Goal: Information Seeking & Learning: Learn about a topic

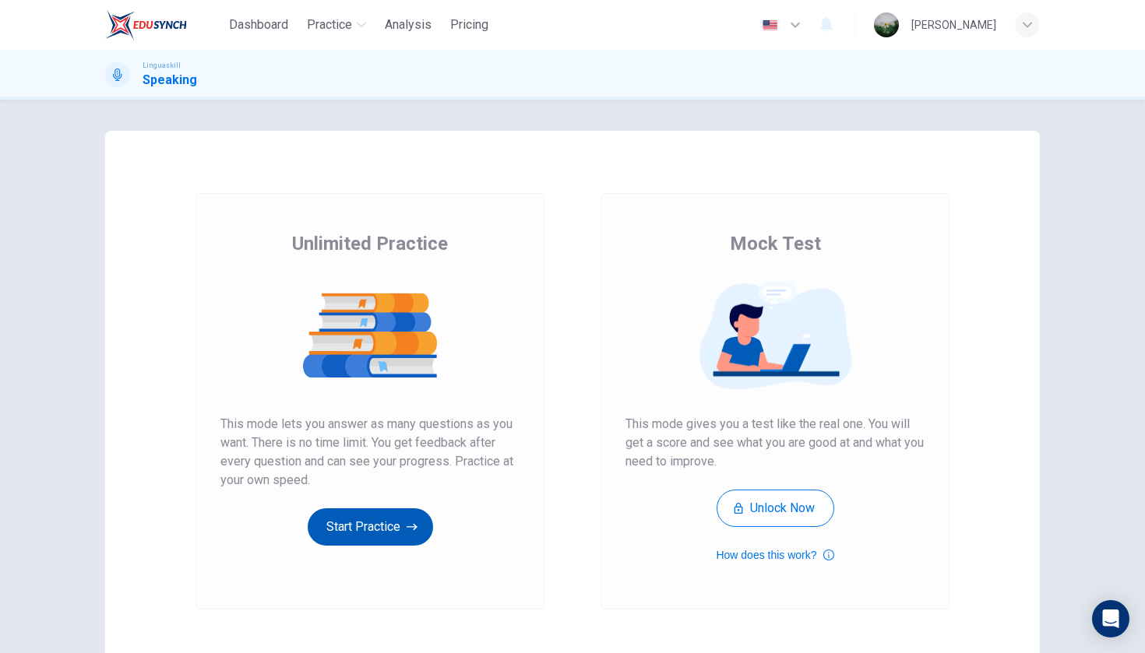
click at [368, 521] on button "Start Practice" at bounding box center [370, 527] width 125 height 37
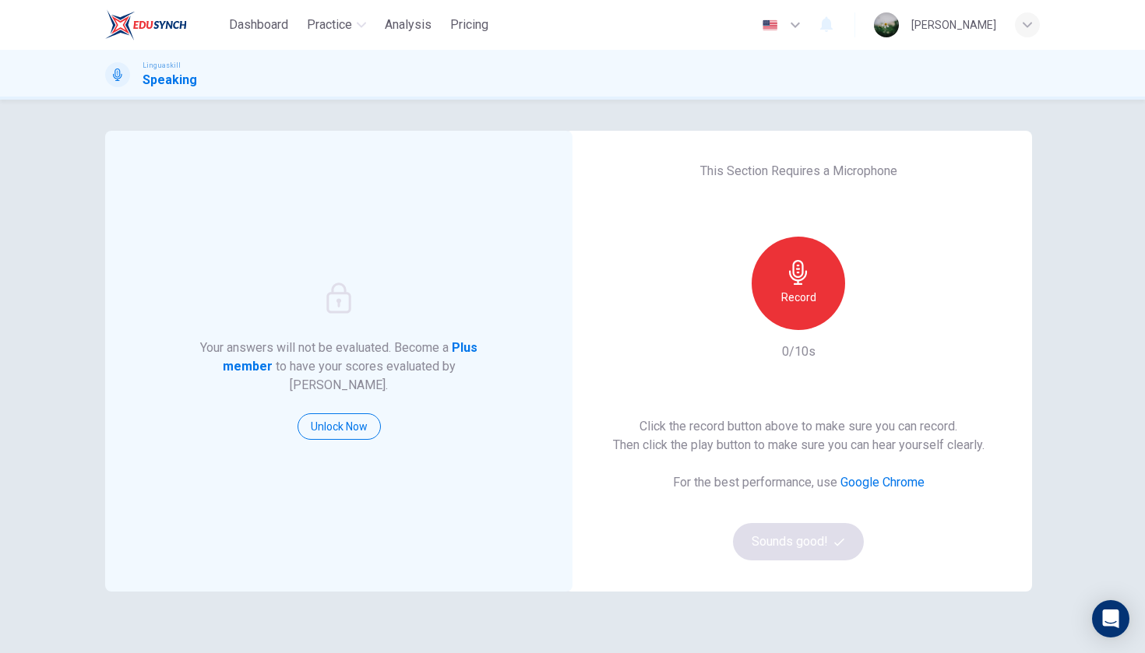
click at [826, 282] on div "Record" at bounding box center [798, 283] width 93 height 93
click at [810, 304] on div "Stop" at bounding box center [798, 283] width 93 height 93
click at [810, 304] on h6 "Record" at bounding box center [798, 297] width 35 height 19
click at [810, 304] on h6 "Stop" at bounding box center [798, 297] width 23 height 19
click at [810, 304] on div "Stop" at bounding box center [798, 283] width 93 height 93
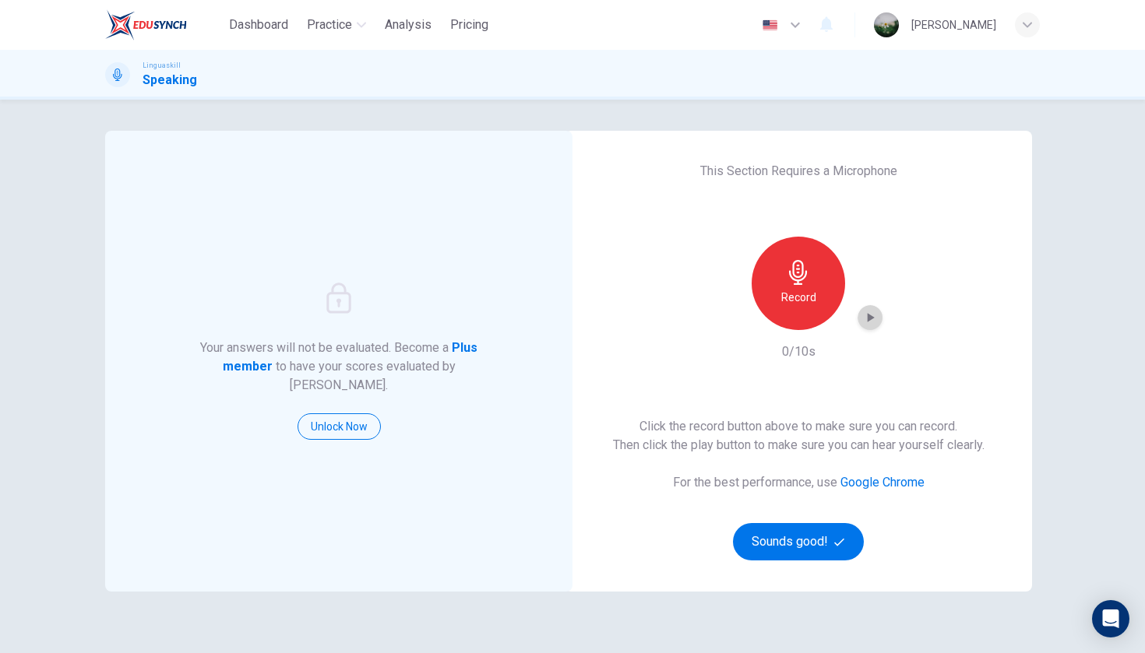
click at [880, 319] on div "button" at bounding box center [869, 317] width 25 height 25
click at [874, 320] on icon "button" at bounding box center [870, 318] width 16 height 16
click at [784, 543] on button "Sounds good!" at bounding box center [798, 541] width 131 height 37
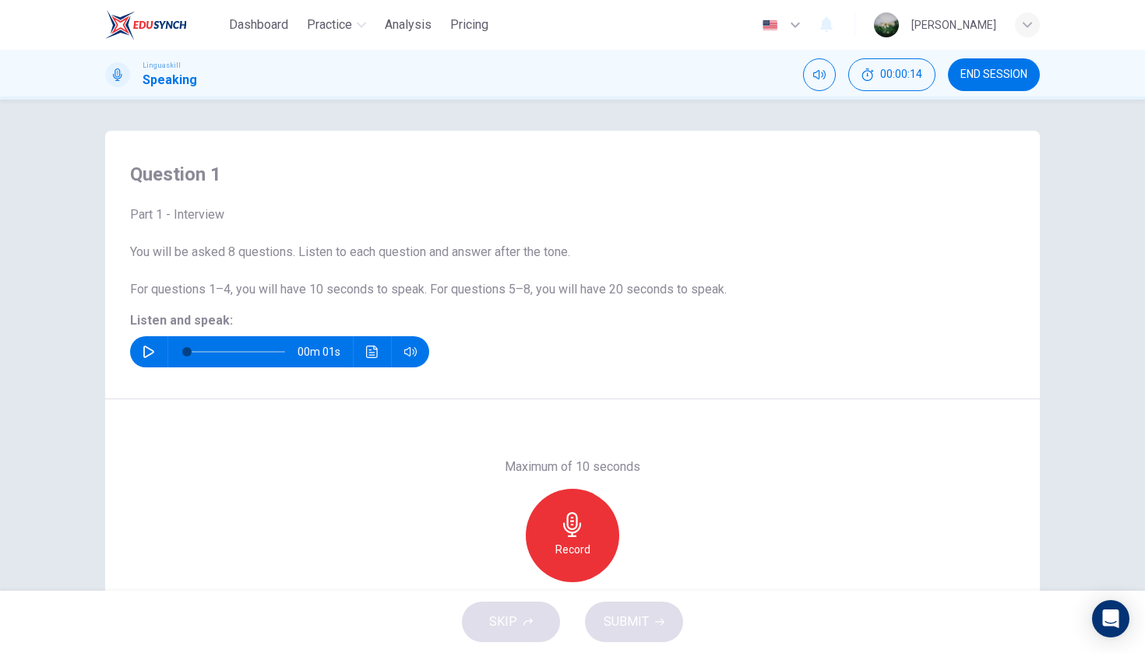
click at [144, 354] on icon "button" at bounding box center [148, 352] width 11 height 12
click at [592, 554] on div "Record" at bounding box center [572, 535] width 93 height 93
click at [592, 554] on div "Stop" at bounding box center [572, 535] width 93 height 93
click at [649, 575] on icon "button" at bounding box center [644, 570] width 16 height 16
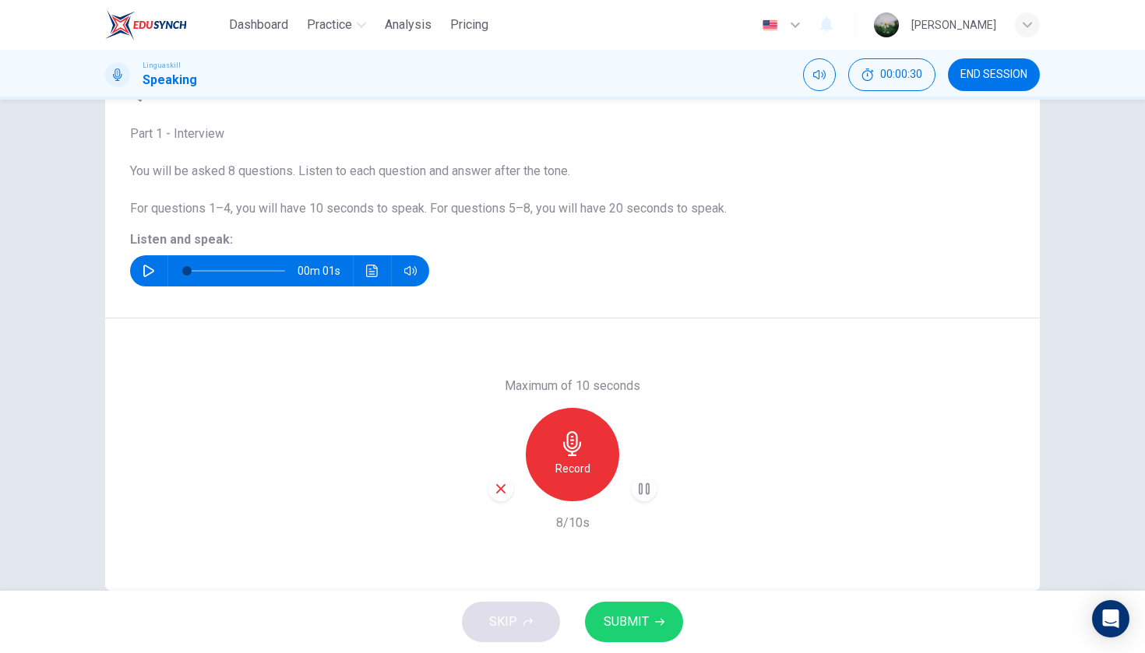
scroll to position [83, 0]
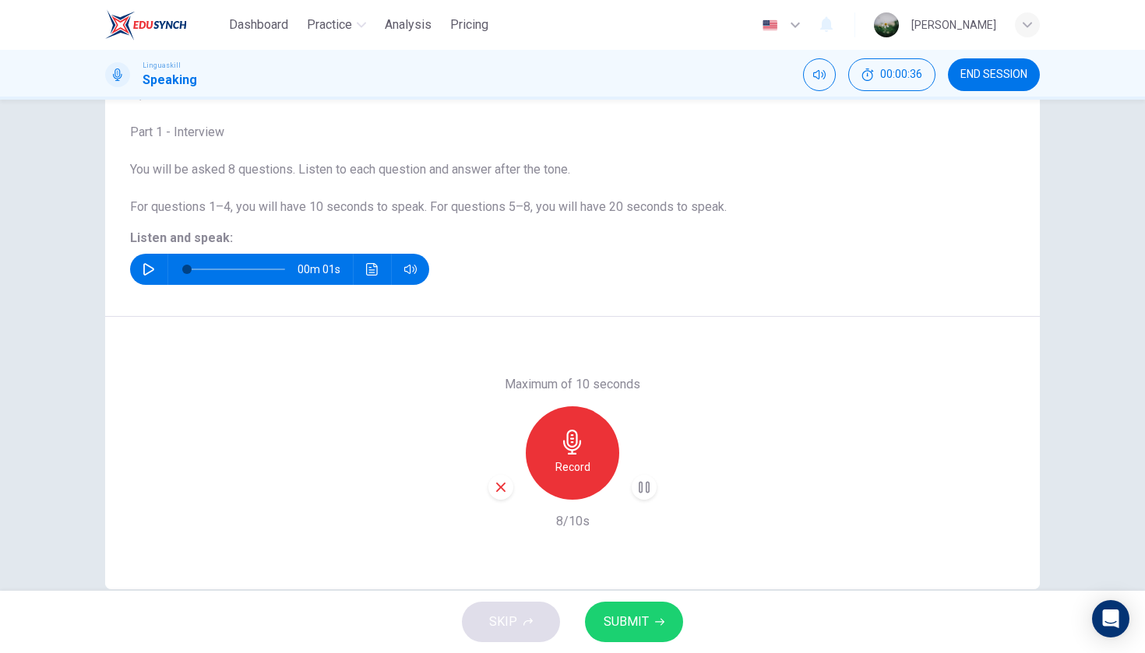
click at [503, 488] on icon "button" at bounding box center [501, 488] width 14 height 14
click at [569, 460] on h6 "Record" at bounding box center [572, 467] width 35 height 19
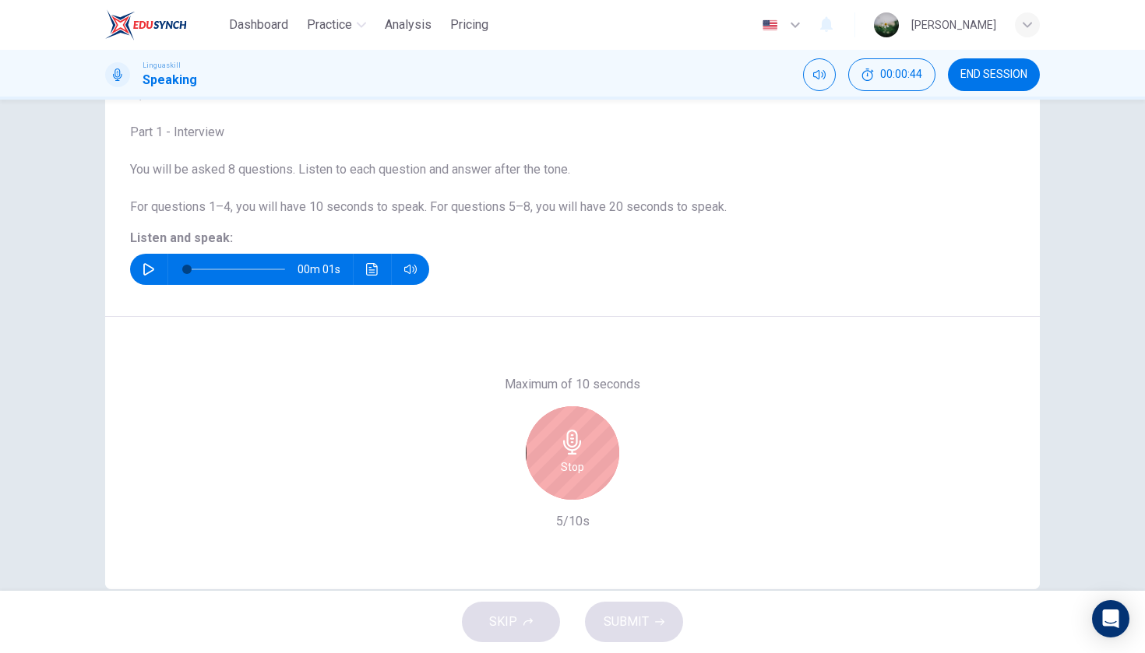
click at [585, 461] on div "Stop" at bounding box center [572, 453] width 93 height 93
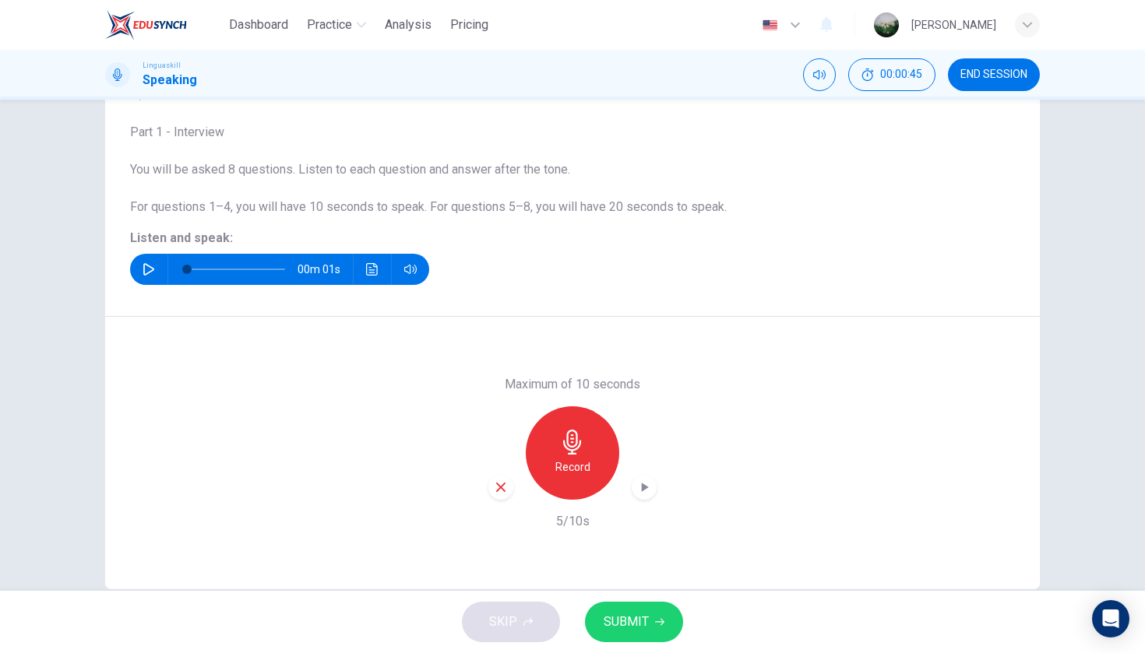
click at [646, 492] on icon "button" at bounding box center [644, 488] width 16 height 16
click at [618, 622] on span "SUBMIT" at bounding box center [626, 622] width 45 height 22
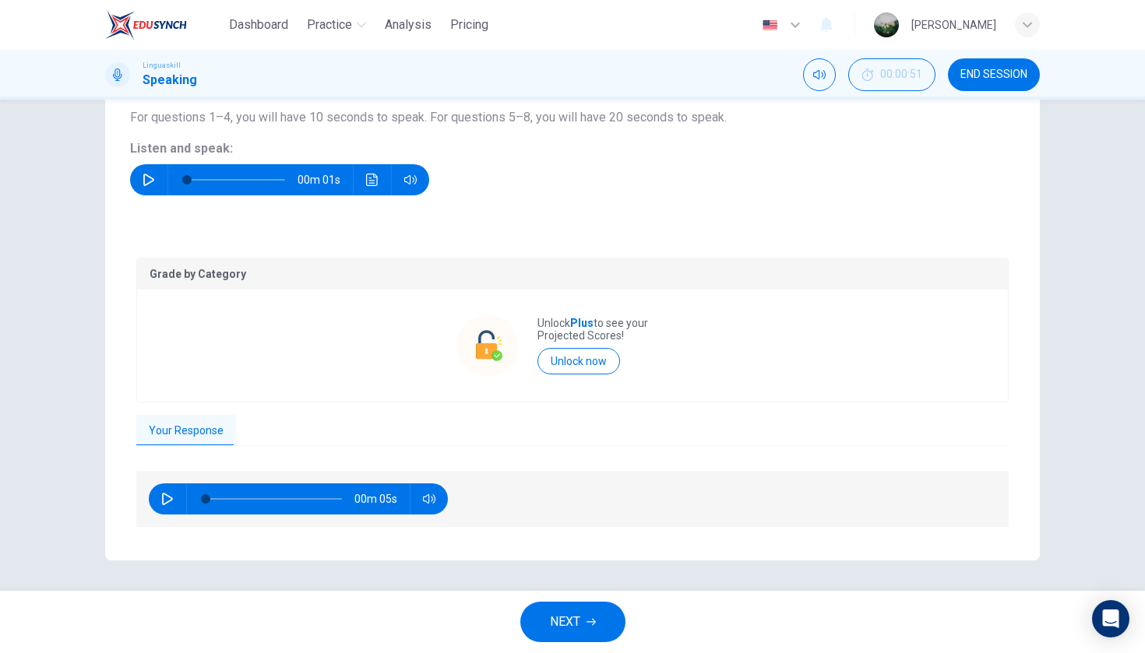
scroll to position [0, 0]
click at [149, 180] on icon "button" at bounding box center [149, 180] width 12 height 12
type input "0"
click at [165, 491] on button "button" at bounding box center [167, 499] width 25 height 31
type input "19"
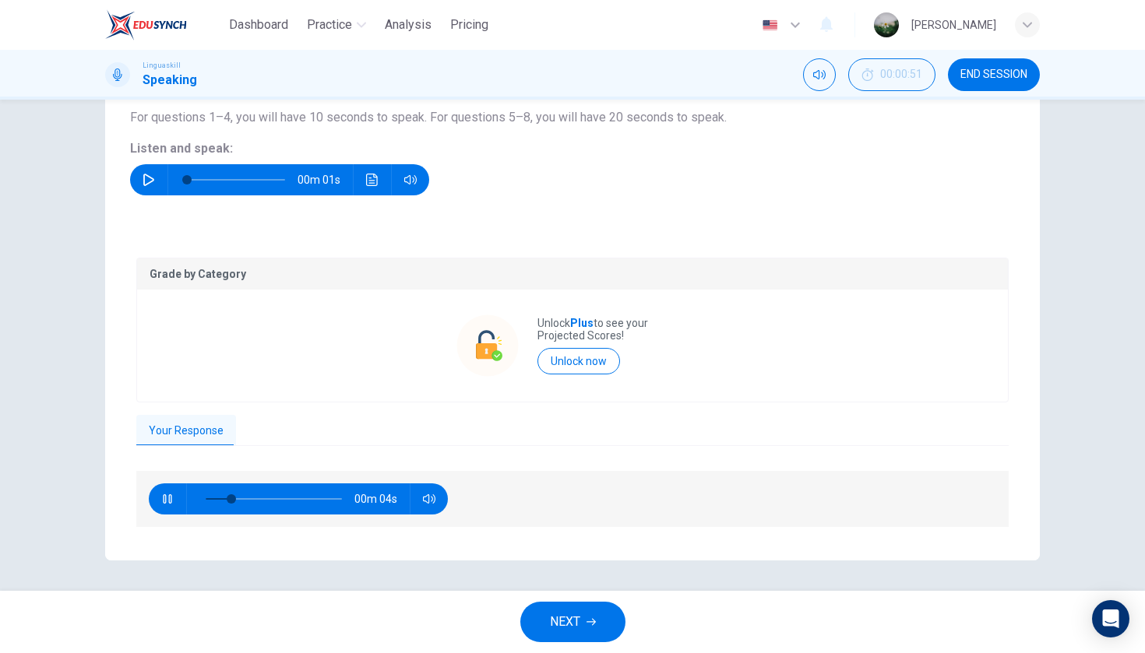
click at [588, 625] on icon "button" at bounding box center [590, 622] width 9 height 9
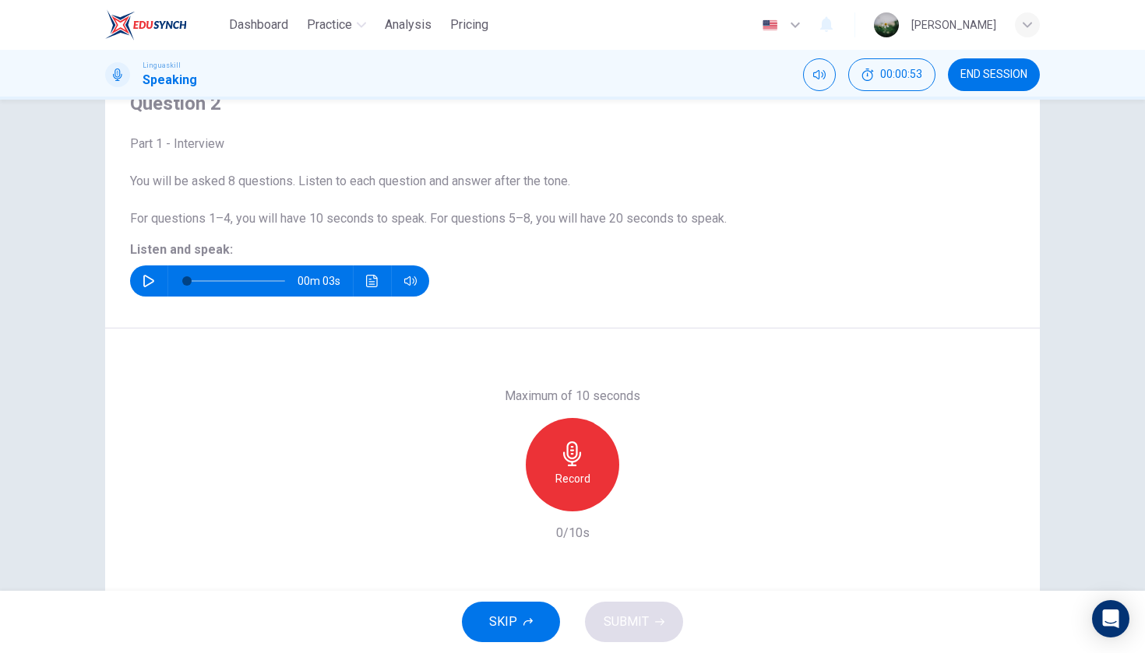
scroll to position [65, 0]
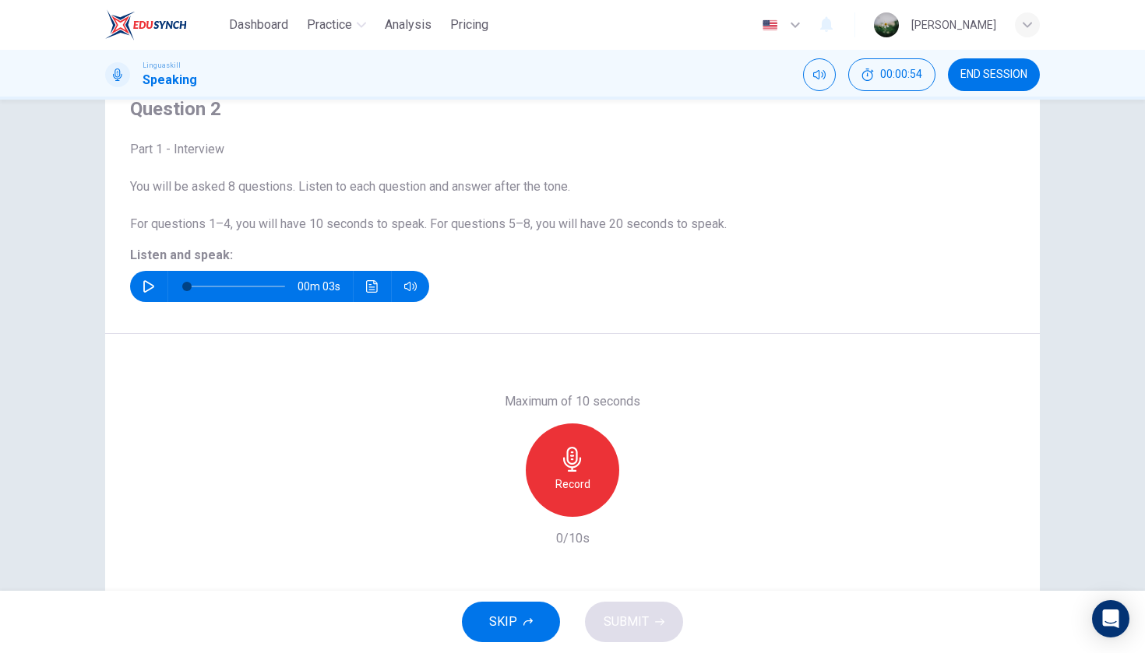
click at [143, 288] on icon "button" at bounding box center [149, 286] width 12 height 12
click at [593, 467] on div "Record" at bounding box center [572, 470] width 93 height 93
click at [593, 467] on div "Stop" at bounding box center [572, 470] width 93 height 93
click at [644, 516] on div "button" at bounding box center [644, 504] width 25 height 25
click at [630, 607] on button "SUBMIT" at bounding box center [634, 622] width 98 height 40
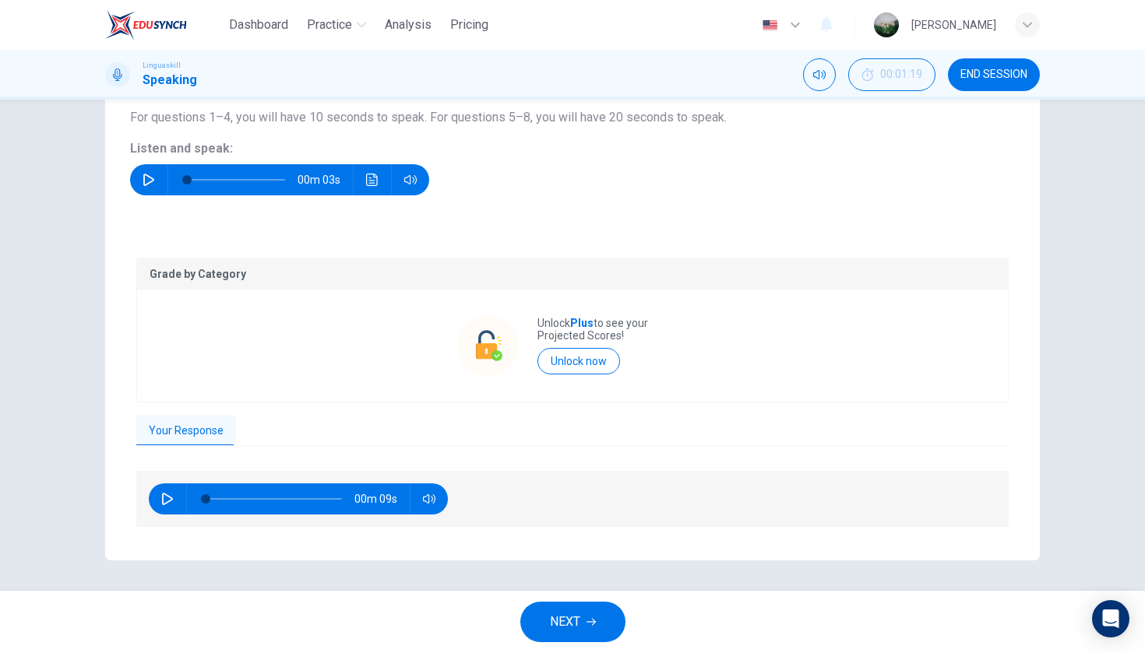
click at [584, 631] on button "NEXT" at bounding box center [572, 622] width 105 height 40
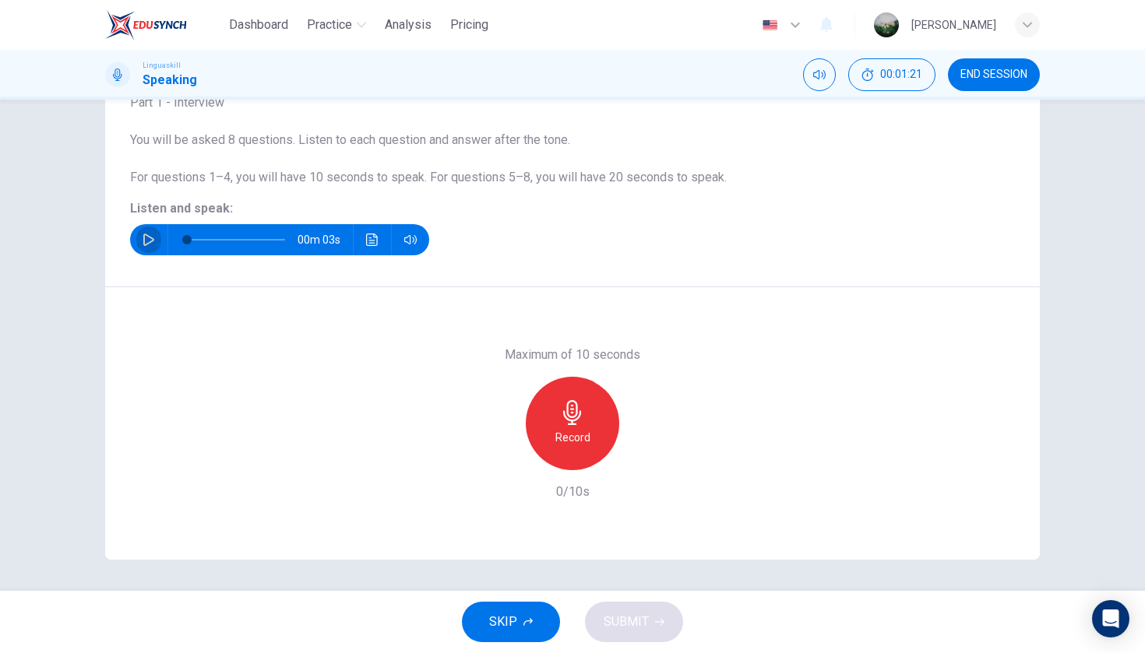
click at [143, 241] on icon "button" at bounding box center [149, 240] width 12 height 12
click at [612, 448] on div "Record" at bounding box center [572, 423] width 93 height 93
click at [597, 431] on div "Stop" at bounding box center [572, 423] width 93 height 93
click at [648, 462] on icon "button" at bounding box center [644, 458] width 16 height 16
click at [667, 613] on button "SUBMIT" at bounding box center [634, 622] width 98 height 40
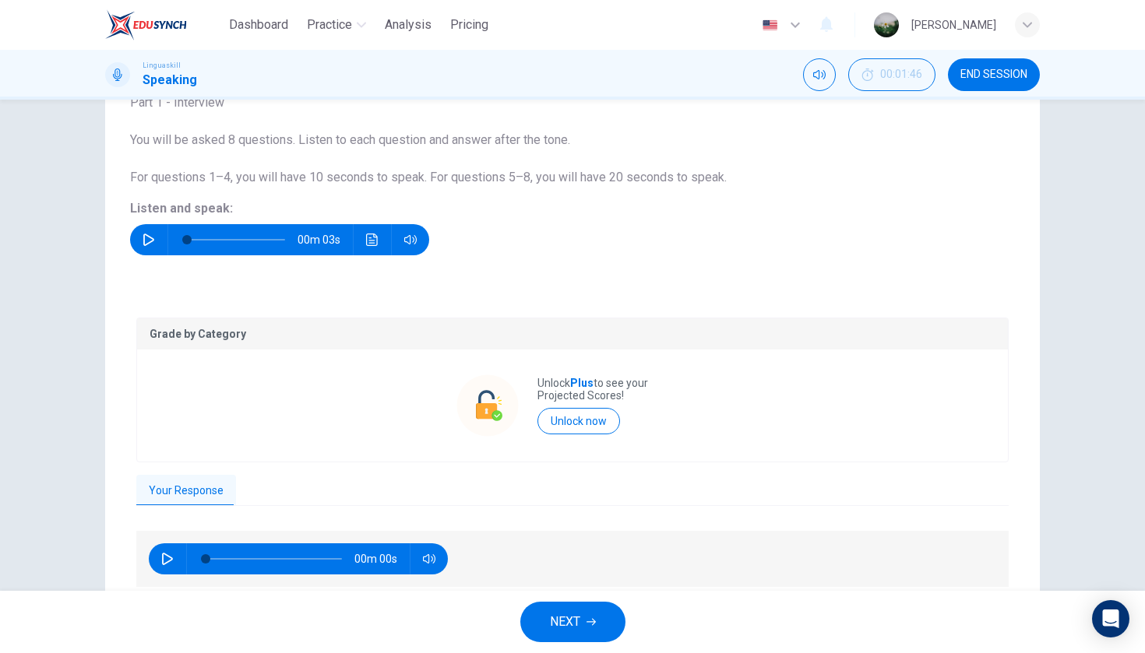
click at [611, 623] on button "NEXT" at bounding box center [572, 622] width 105 height 40
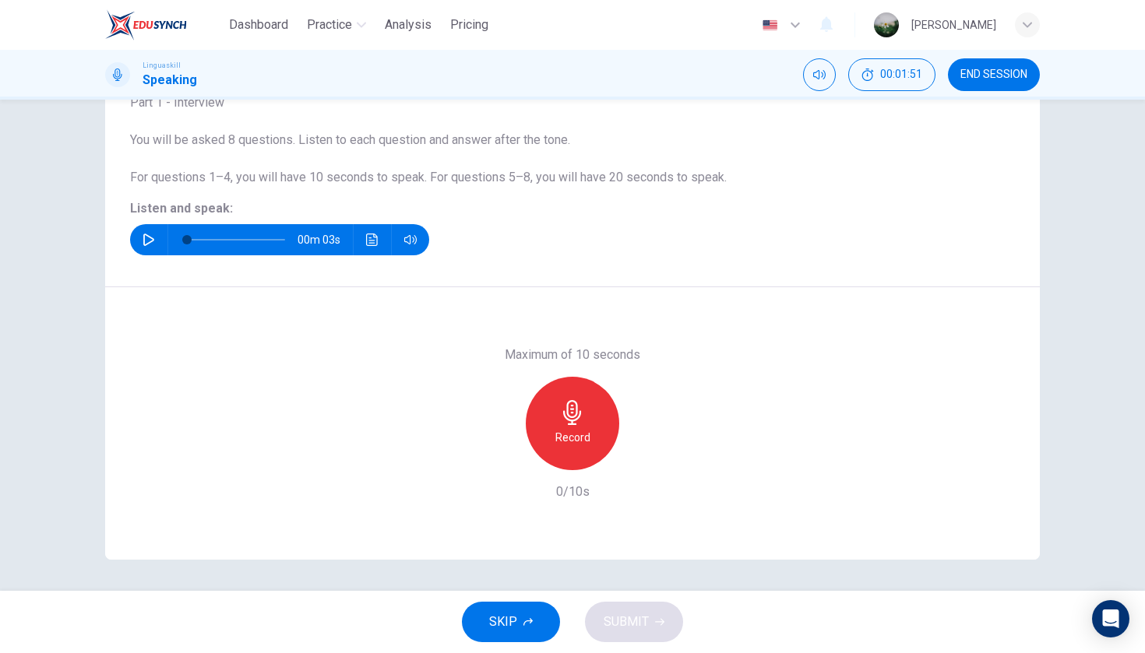
click at [150, 238] on icon "button" at bounding box center [148, 240] width 11 height 12
click at [602, 412] on div "Record" at bounding box center [572, 423] width 93 height 93
click at [602, 412] on div "Stop" at bounding box center [572, 423] width 93 height 93
click at [639, 454] on icon "button" at bounding box center [644, 458] width 16 height 16
click at [632, 617] on span "SUBMIT" at bounding box center [626, 622] width 45 height 22
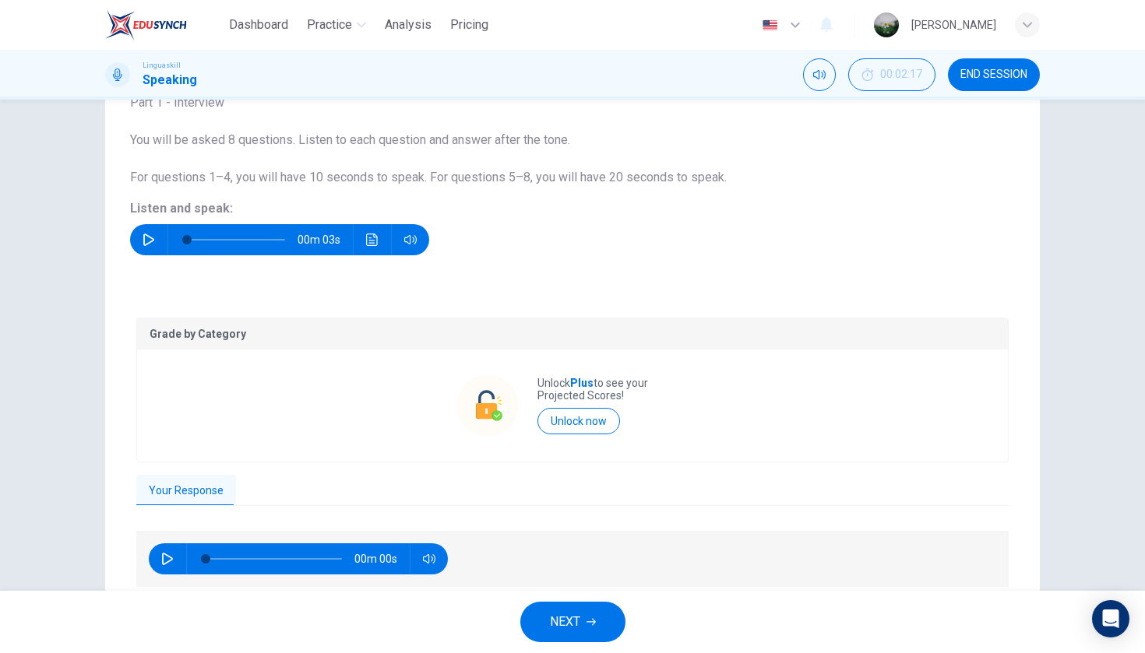
click at [603, 623] on button "NEXT" at bounding box center [572, 622] width 105 height 40
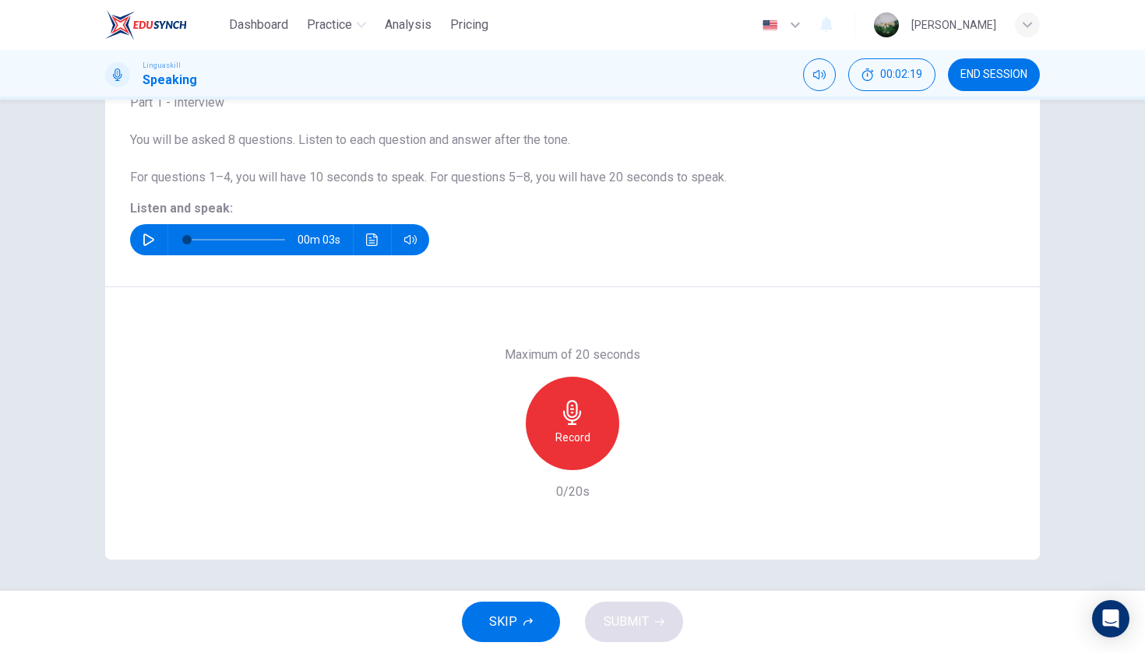
click at [146, 239] on icon "button" at bounding box center [149, 240] width 12 height 12
click at [611, 435] on div "Record" at bounding box center [572, 423] width 93 height 93
click at [611, 435] on div "Stop" at bounding box center [572, 423] width 93 height 93
click at [654, 459] on div "button" at bounding box center [644, 457] width 25 height 25
click at [641, 616] on span "SUBMIT" at bounding box center [626, 622] width 45 height 22
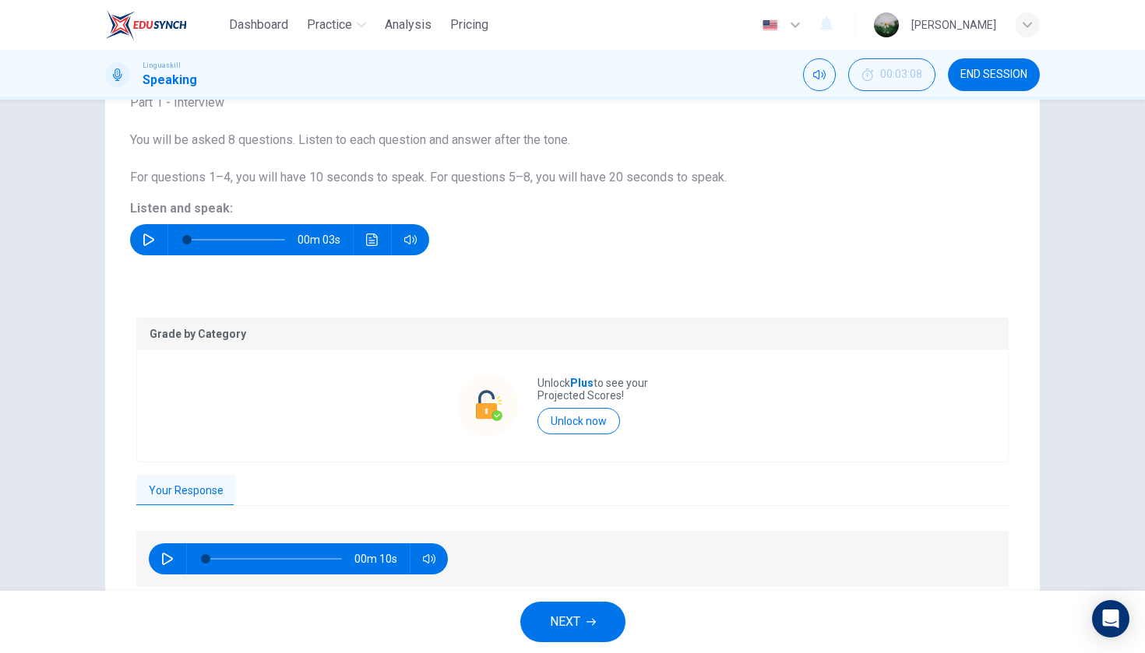
click at [596, 608] on button "NEXT" at bounding box center [572, 622] width 105 height 40
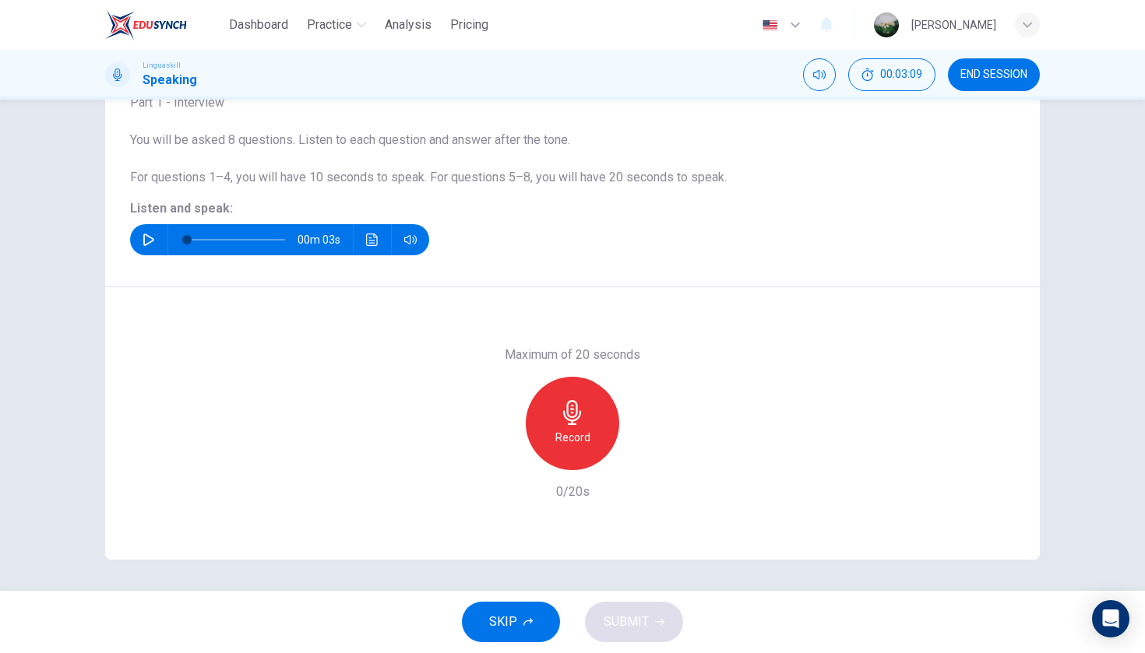
click at [142, 240] on button "button" at bounding box center [148, 239] width 25 height 31
click at [599, 410] on div "Record" at bounding box center [572, 423] width 93 height 93
click at [646, 465] on icon "button" at bounding box center [644, 458] width 16 height 16
click at [495, 460] on icon "button" at bounding box center [501, 458] width 14 height 14
click at [583, 398] on div "Record" at bounding box center [572, 423] width 93 height 93
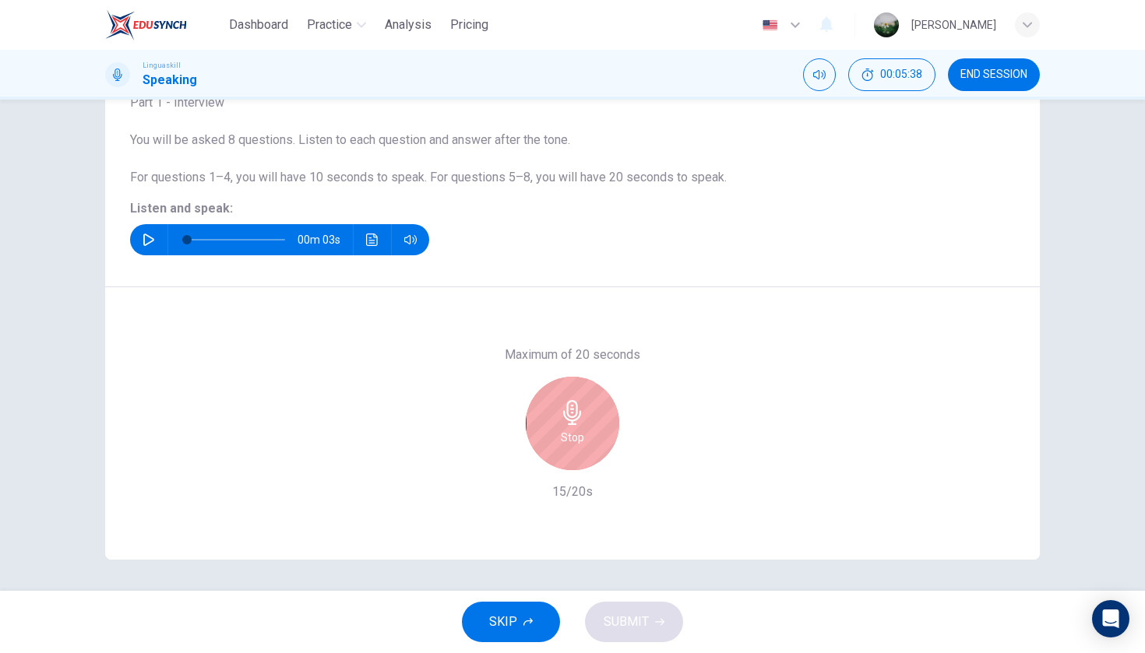
click at [583, 398] on div "Stop" at bounding box center [572, 423] width 93 height 93
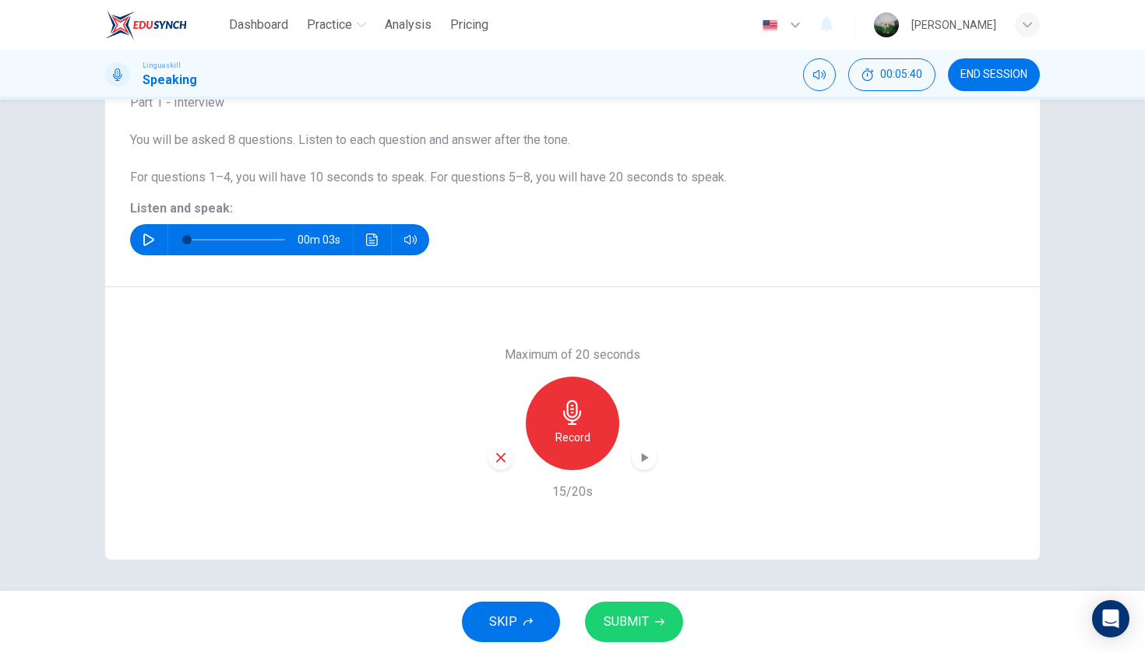
click at [501, 455] on icon "button" at bounding box center [501, 458] width 14 height 14
click at [565, 448] on div "Record" at bounding box center [572, 423] width 93 height 93
click at [646, 463] on icon "button" at bounding box center [644, 458] width 16 height 16
click at [507, 458] on icon "button" at bounding box center [501, 458] width 14 height 14
click at [593, 438] on div "Record" at bounding box center [572, 423] width 93 height 93
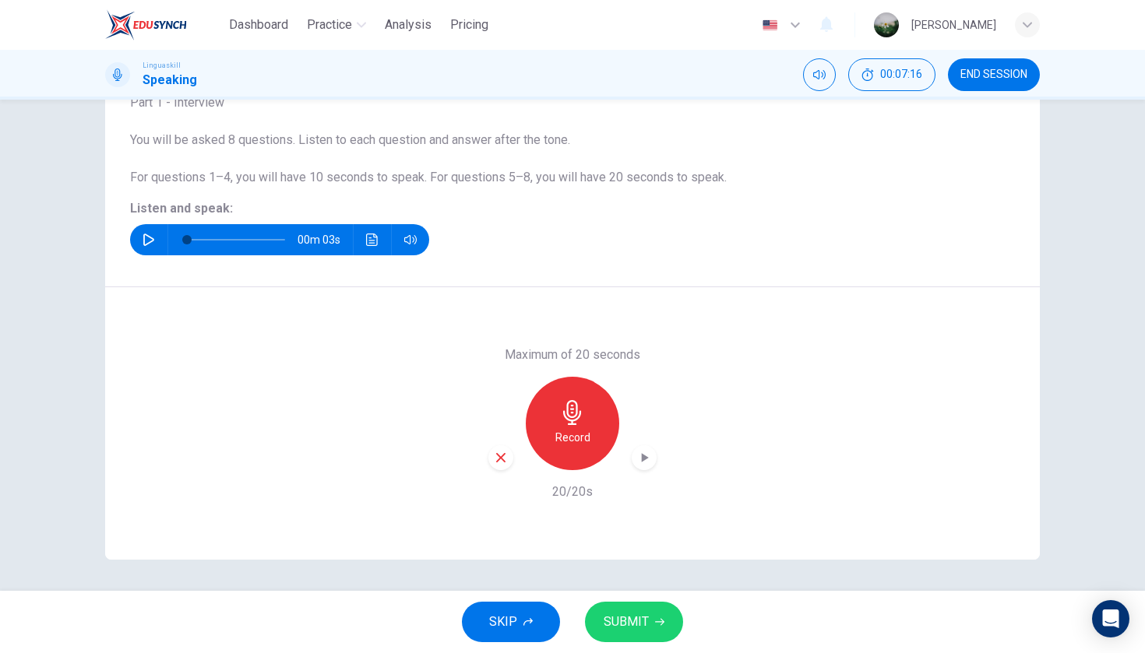
click at [646, 461] on icon "button" at bounding box center [644, 458] width 16 height 16
click at [638, 619] on span "SUBMIT" at bounding box center [626, 622] width 45 height 22
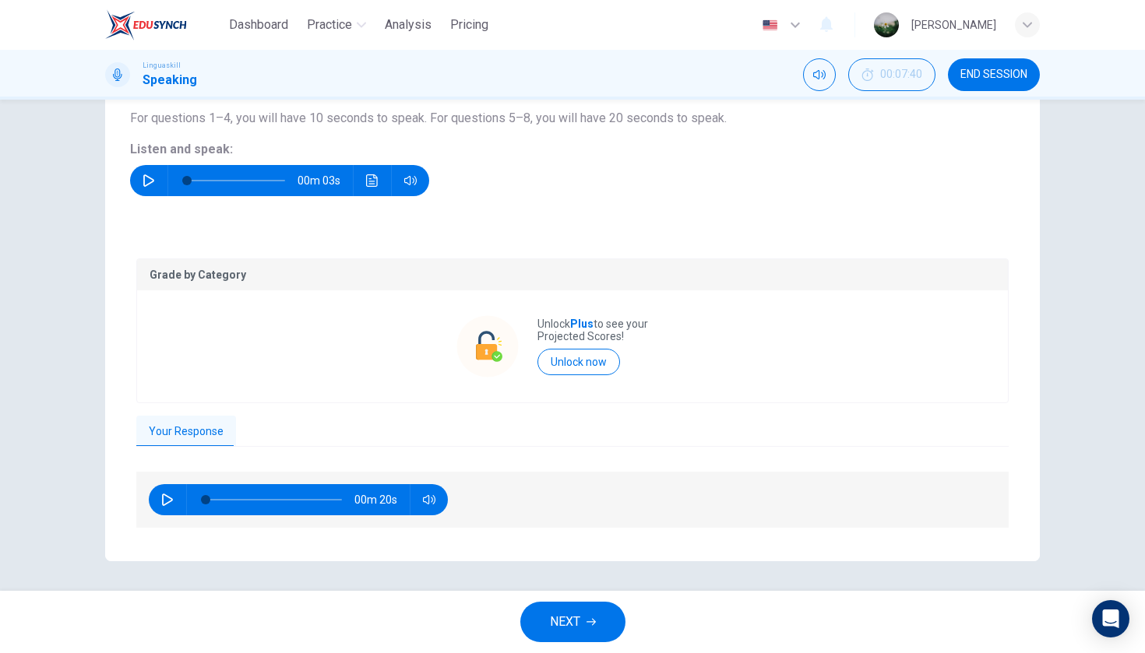
click at [542, 625] on button "NEXT" at bounding box center [572, 622] width 105 height 40
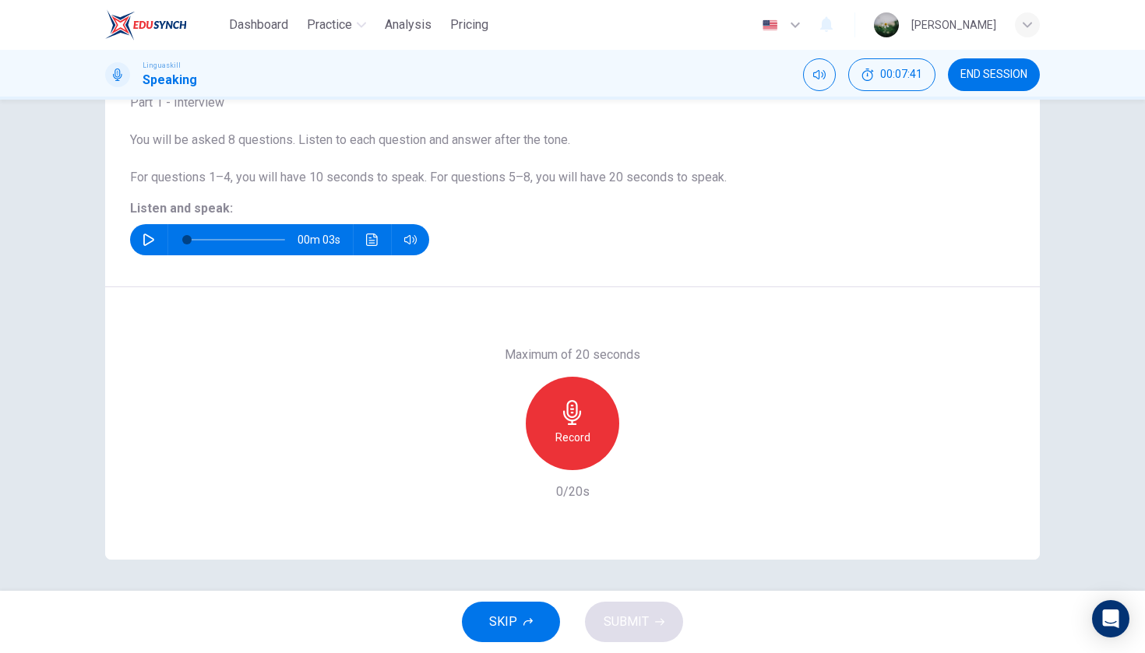
click at [150, 235] on icon "button" at bounding box center [149, 240] width 12 height 12
click at [597, 420] on div "Record" at bounding box center [572, 423] width 93 height 93
click at [556, 451] on div "Stop" at bounding box center [572, 423] width 93 height 93
click at [502, 452] on icon "button" at bounding box center [501, 458] width 14 height 14
click at [566, 450] on div "Record" at bounding box center [572, 423] width 93 height 93
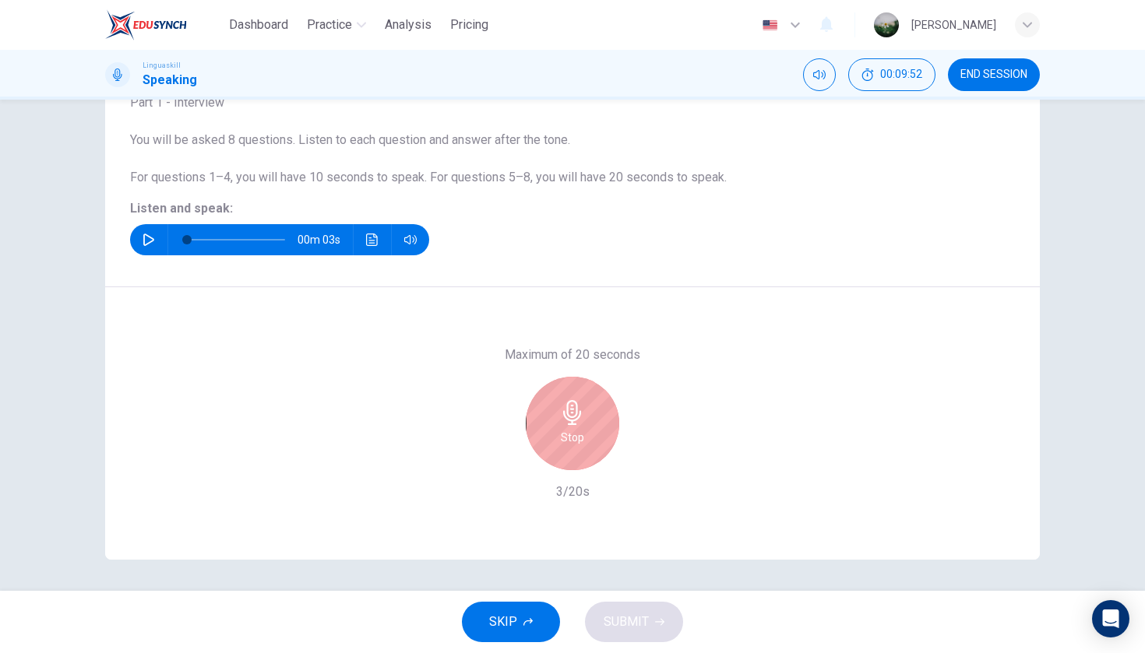
click at [566, 450] on div "Stop" at bounding box center [572, 423] width 93 height 93
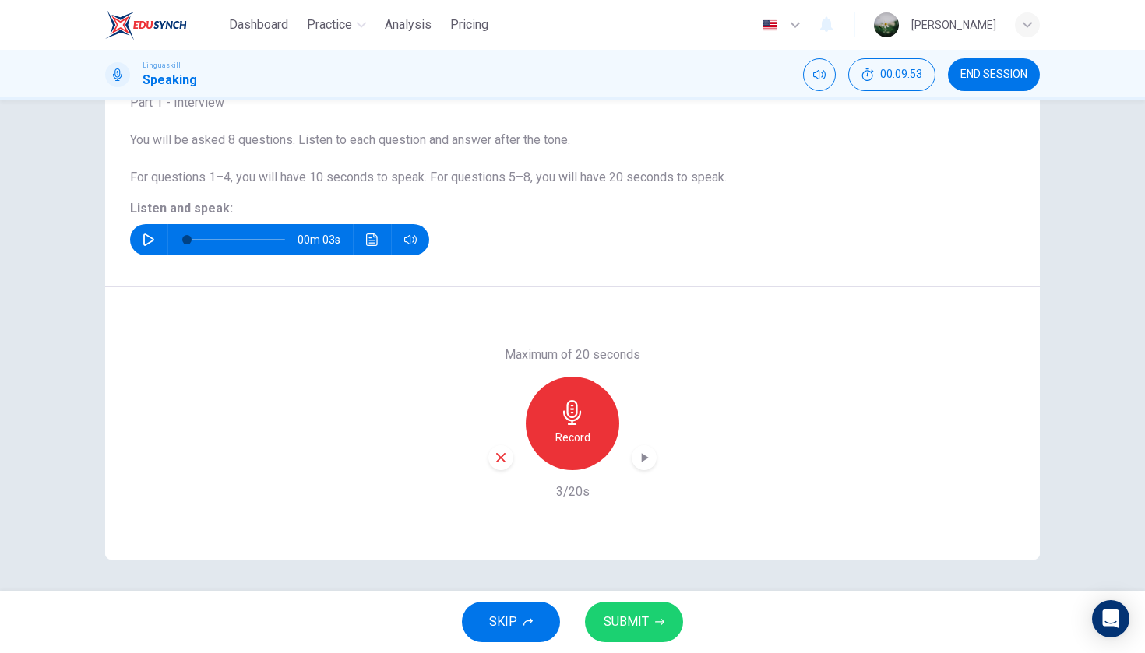
click at [502, 455] on icon "button" at bounding box center [501, 458] width 14 height 14
click at [562, 447] on div "Record" at bounding box center [572, 423] width 93 height 93
click at [500, 461] on icon "button" at bounding box center [501, 458] width 14 height 14
click at [563, 446] on h6 "Record" at bounding box center [572, 437] width 35 height 19
click at [644, 465] on icon "button" at bounding box center [644, 458] width 16 height 16
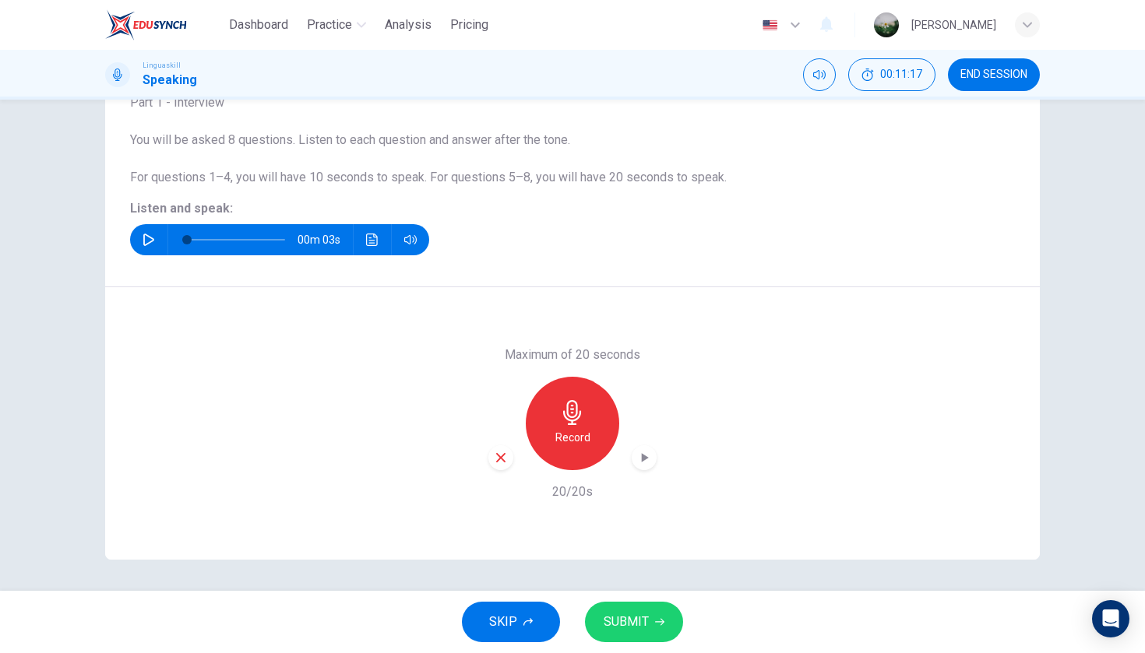
click at [613, 636] on button "SUBMIT" at bounding box center [634, 622] width 98 height 40
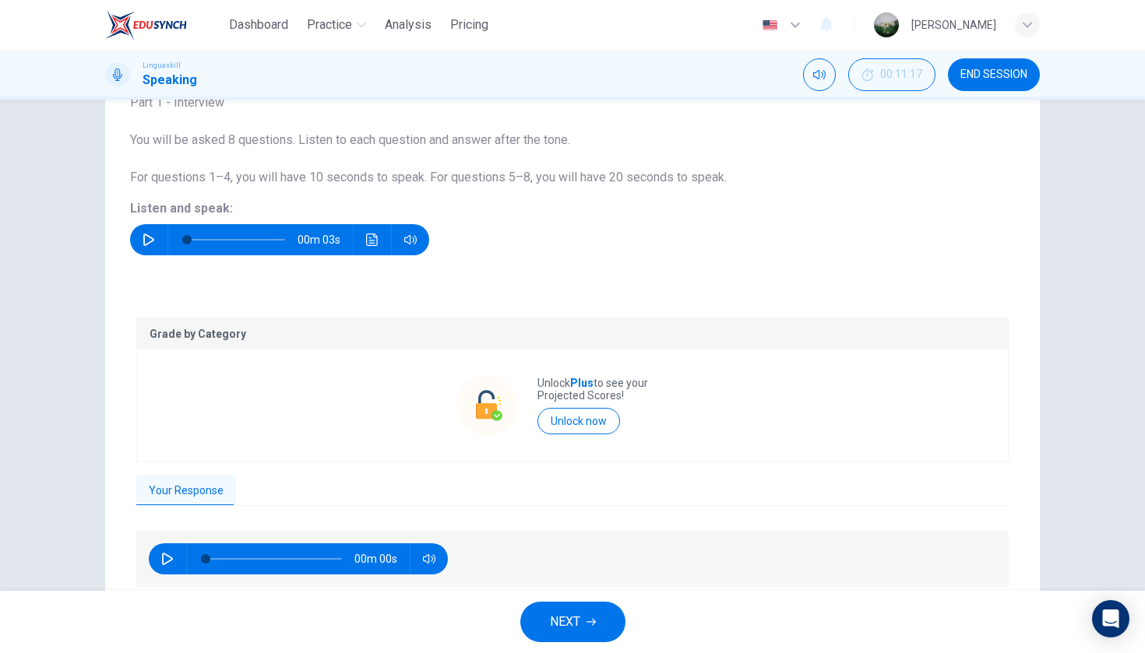
click at [575, 623] on span "NEXT" at bounding box center [565, 622] width 30 height 22
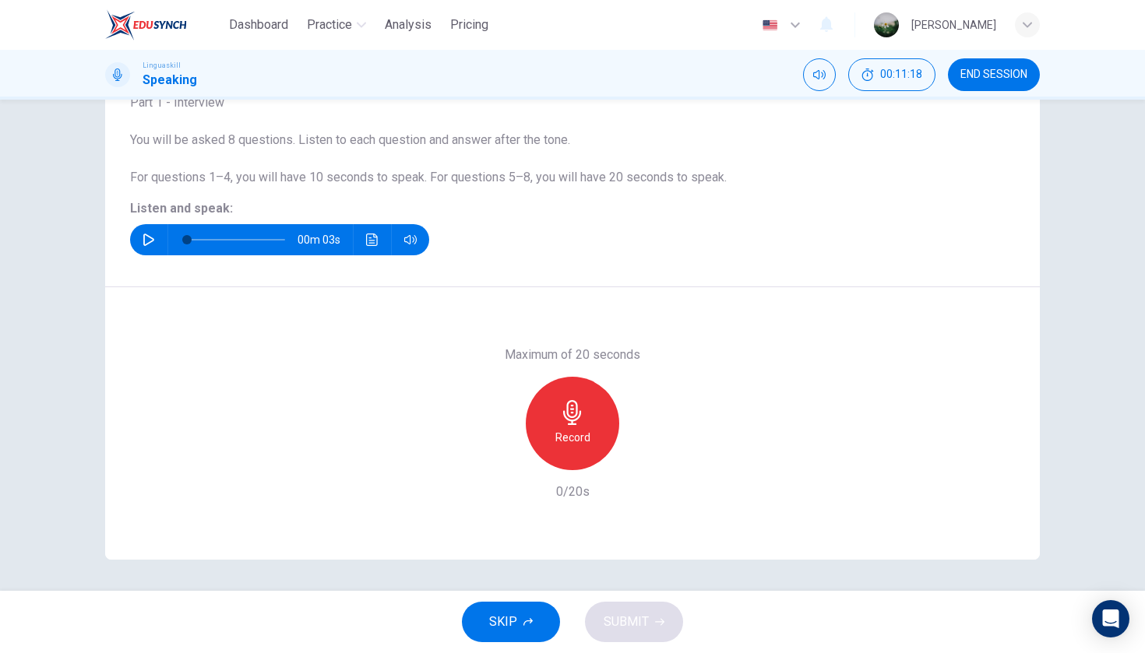
click at [151, 240] on icon "button" at bounding box center [149, 240] width 12 height 12
type input "0"
click at [587, 442] on h6 "Record" at bounding box center [572, 437] width 35 height 19
click at [587, 442] on div "Stop" at bounding box center [572, 423] width 93 height 93
click at [502, 457] on icon "button" at bounding box center [500, 457] width 9 height 9
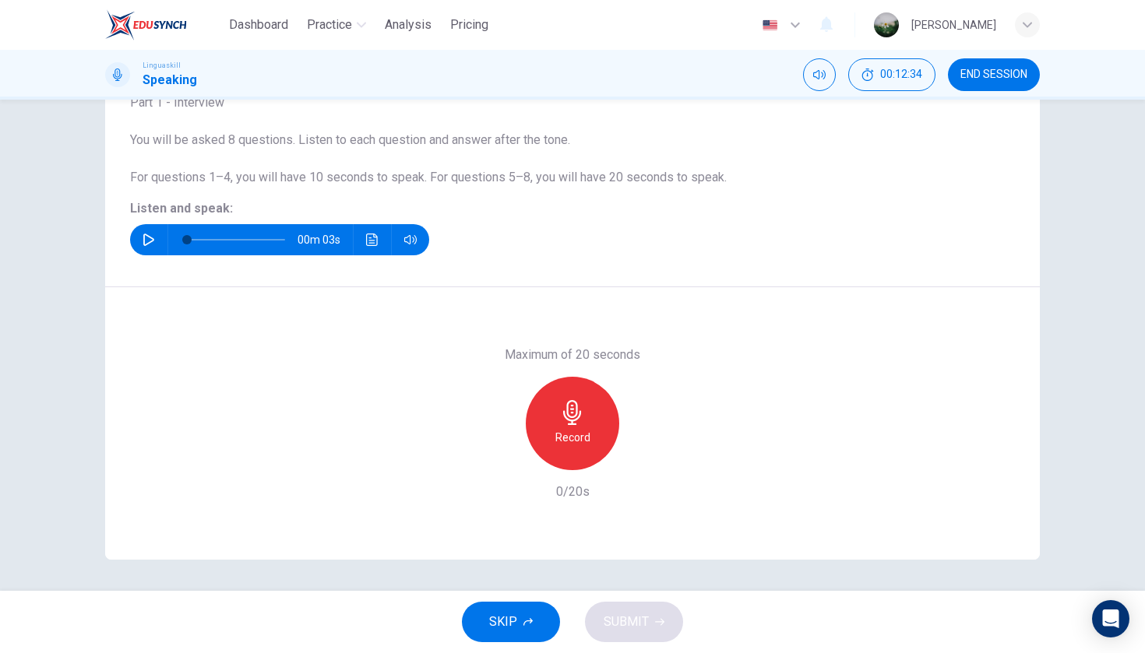
click at [590, 438] on div "Record" at bounding box center [572, 423] width 93 height 93
click at [590, 438] on div "Stop" at bounding box center [572, 423] width 93 height 93
click at [590, 438] on div "Record" at bounding box center [572, 423] width 93 height 93
click at [576, 445] on h6 "Stop" at bounding box center [572, 437] width 23 height 19
click at [501, 453] on icon "button" at bounding box center [501, 458] width 14 height 14
